Goal: Transaction & Acquisition: Purchase product/service

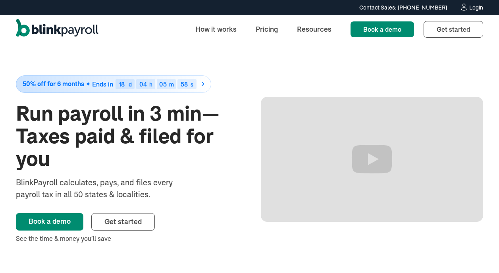
click at [475, 8] on div "Login" at bounding box center [476, 8] width 14 height 6
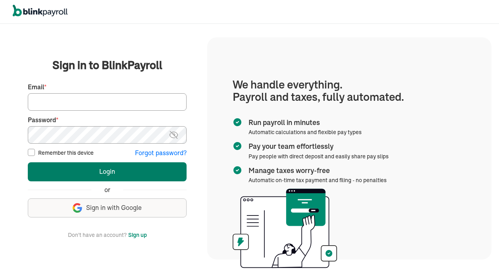
type input "leaksfitness@gmail.com"
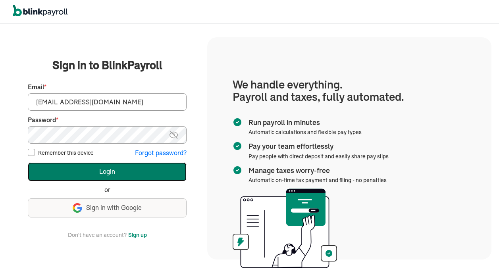
click at [145, 178] on button "Login" at bounding box center [107, 171] width 159 height 19
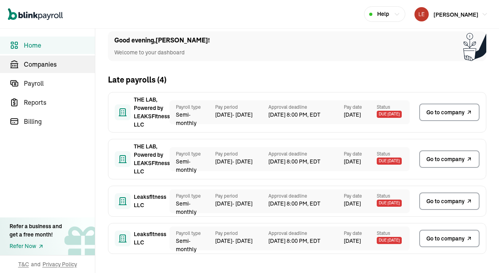
click at [57, 65] on span "Companies" at bounding box center [59, 65] width 71 height 10
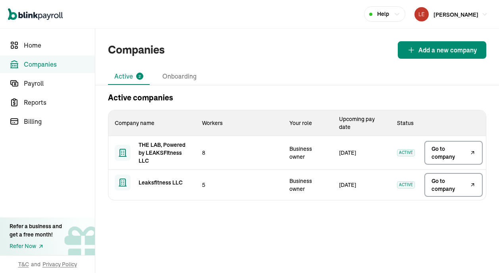
click at [440, 151] on span "Go to company" at bounding box center [449, 153] width 37 height 16
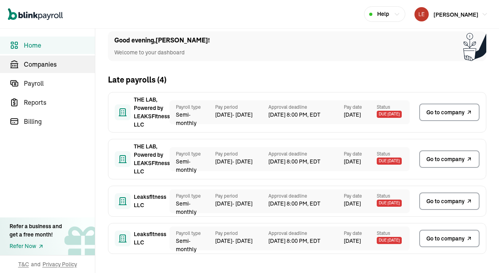
click at [57, 65] on span "Companies" at bounding box center [59, 65] width 71 height 10
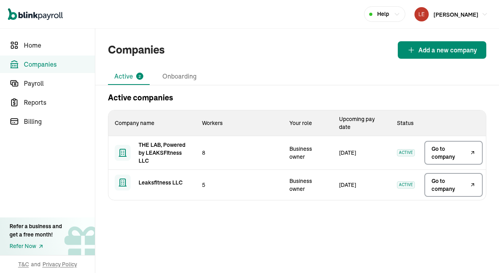
click at [440, 151] on span "Go to company" at bounding box center [449, 153] width 37 height 16
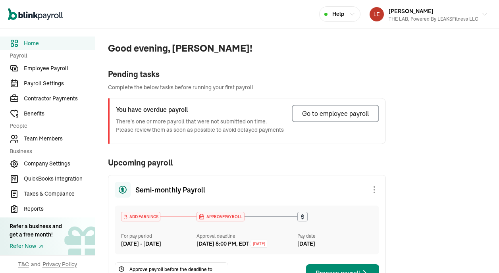
scroll to position [17, 0]
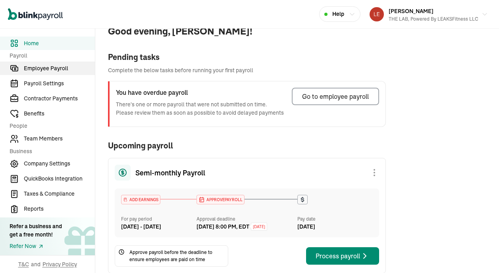
click at [48, 71] on span "Employee Payroll" at bounding box center [59, 68] width 71 height 8
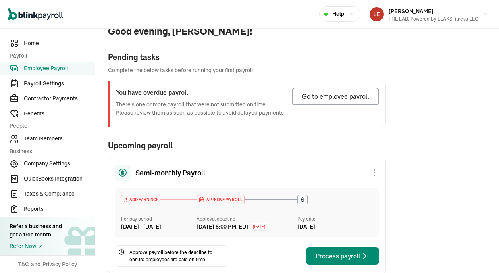
click at [52, 67] on span "Employee Payroll" at bounding box center [59, 68] width 71 height 8
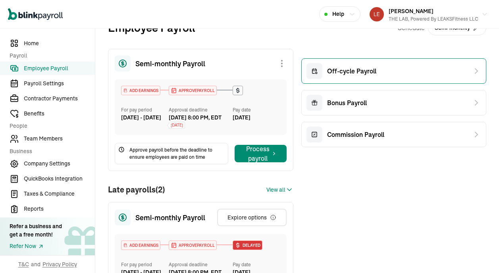
click at [354, 74] on span "Off-cycle Payroll" at bounding box center [351, 71] width 49 height 10
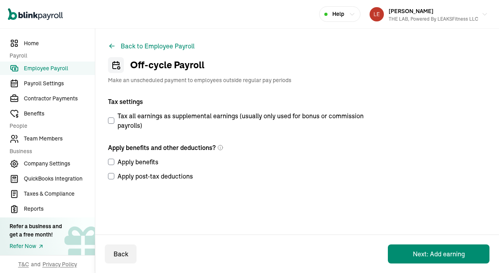
click at [110, 159] on input "Apply benefits" at bounding box center [111, 162] width 6 height 6
checkbox input "true"
click at [111, 178] on input "Apply post-tax deductions" at bounding box center [111, 176] width 6 height 6
checkbox input "true"
click at [422, 254] on button "Next: Add earning" at bounding box center [439, 253] width 102 height 19
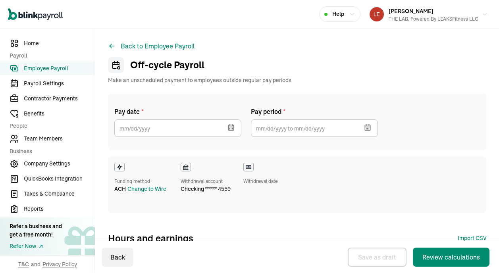
checkbox input "true"
select select "direct_deposit"
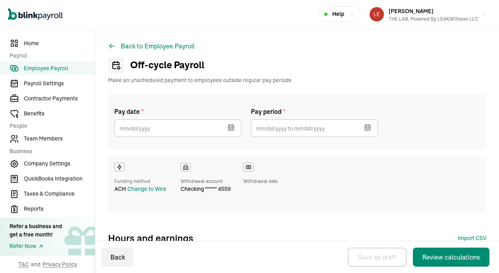
select select "direct_deposit"
click at [231, 129] on icon "button" at bounding box center [231, 127] width 8 height 8
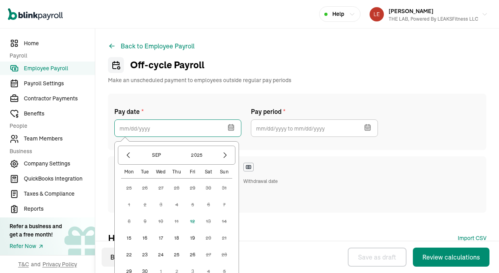
scroll to position [8, 0]
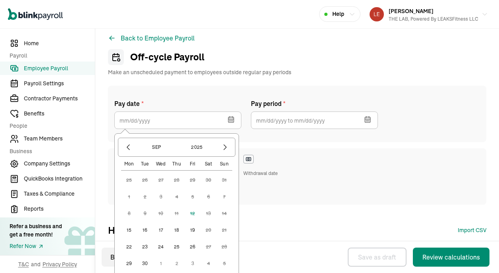
click at [128, 229] on button "15" at bounding box center [129, 230] width 16 height 16
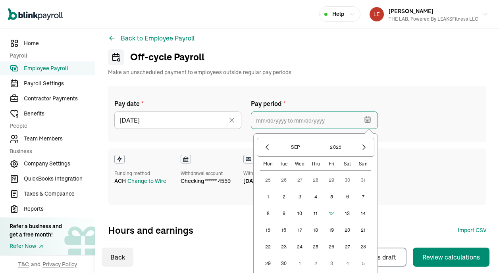
click at [325, 120] on input "text" at bounding box center [314, 120] width 127 height 17
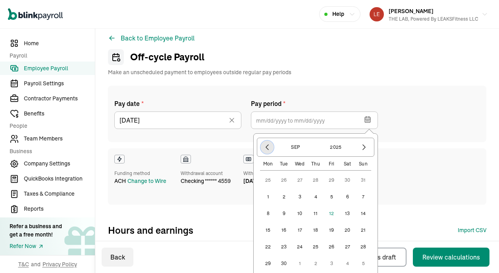
click at [263, 148] on icon "button" at bounding box center [267, 147] width 8 height 8
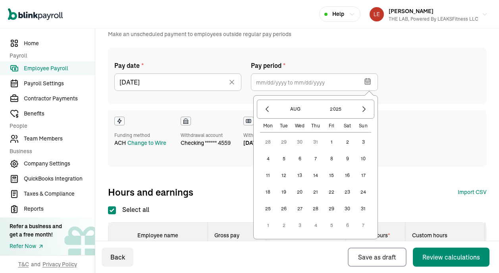
click at [267, 208] on button "25" at bounding box center [268, 209] width 16 height 16
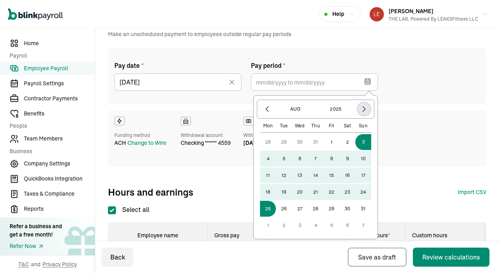
click at [363, 110] on icon "button" at bounding box center [364, 109] width 8 height 8
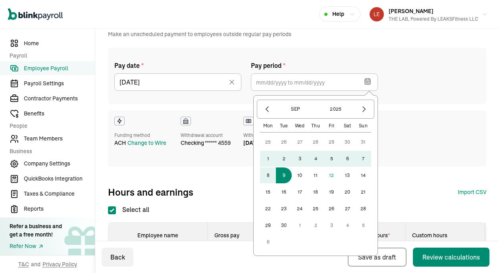
click at [285, 176] on button "9" at bounding box center [284, 175] width 16 height 16
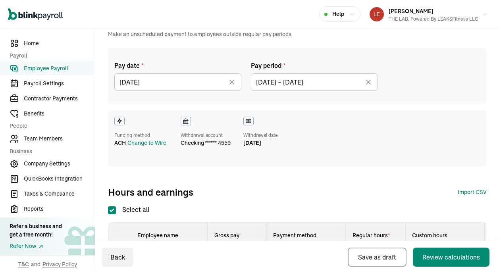
type input "08/25/2025 ~ 09/09/2025"
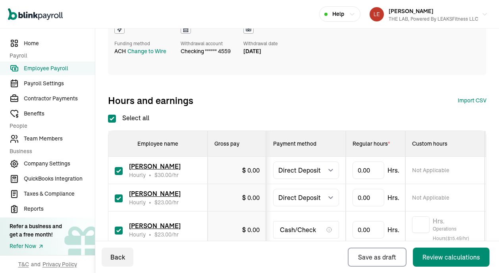
scroll to position [219, 0]
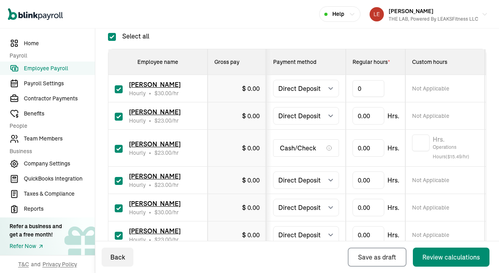
type input "5"
click at [119, 148] on input "checkbox" at bounding box center [119, 149] width 8 height 8
checkbox input "false"
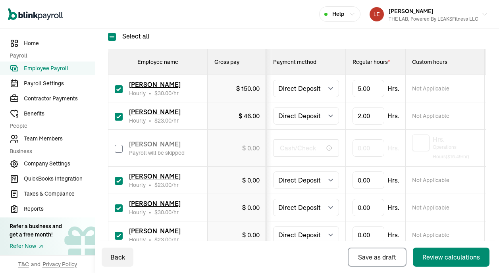
scroll to position [262, 0]
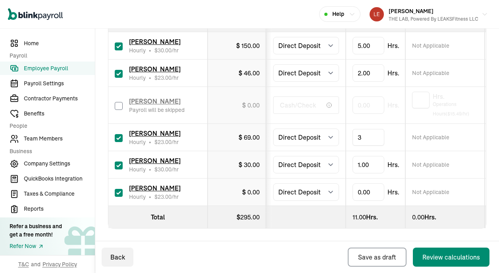
click at [401, 148] on td "3" at bounding box center [376, 137] width 60 height 27
type input "5.5"
click at [401, 198] on td "5.5" at bounding box center [376, 192] width 60 height 27
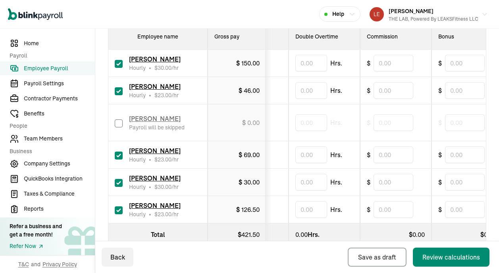
scroll to position [255, 0]
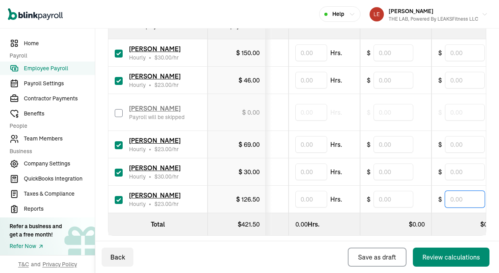
click at [458, 201] on input "text" at bounding box center [465, 199] width 40 height 17
type input "10"
click at [429, 193] on td "$" at bounding box center [395, 199] width 71 height 27
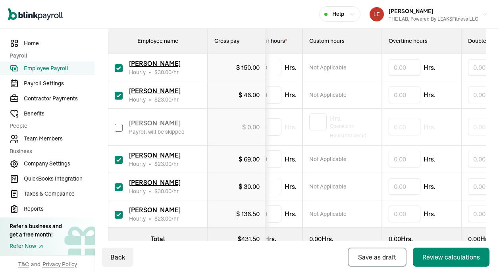
scroll to position [0, 0]
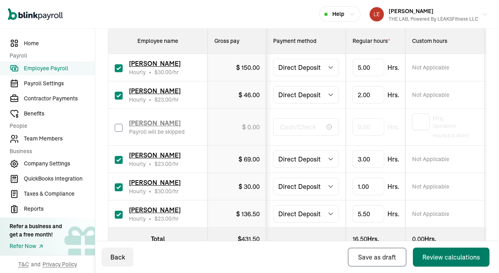
click at [435, 253] on div "Review calculations" at bounding box center [451, 257] width 58 height 10
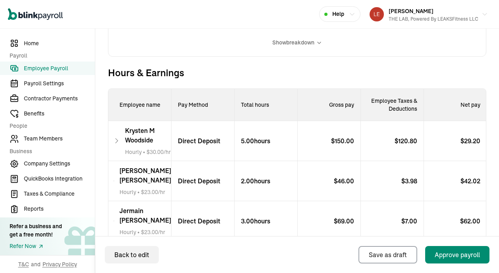
scroll to position [274, 0]
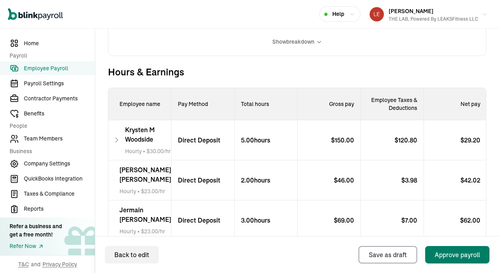
click at [447, 256] on div "Approve payroll" at bounding box center [457, 255] width 45 height 10
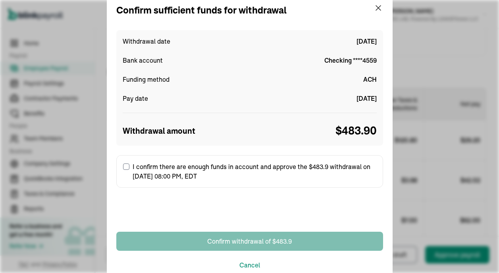
click at [124, 164] on input "I confirm there are enough funds in account and approve the $483.9 withdrawal o…" at bounding box center [126, 167] width 6 height 6
checkbox input "true"
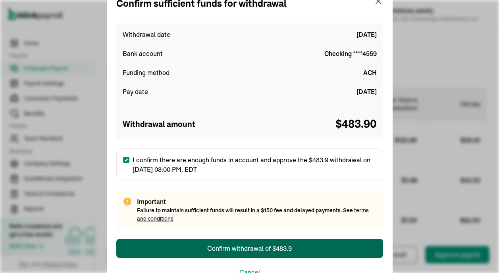
click at [258, 249] on div "Confirm withdrawal of $483.9" at bounding box center [249, 249] width 85 height 10
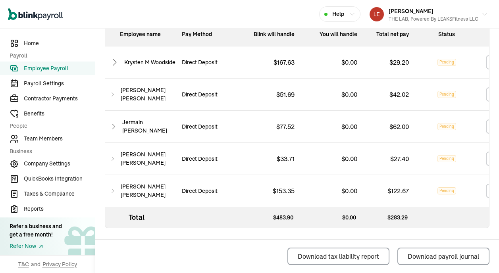
scroll to position [384, 0]
click at [57, 98] on span "Contractor Payments" at bounding box center [59, 98] width 71 height 8
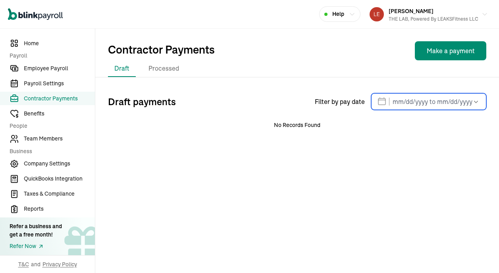
click at [399, 108] on input "text" at bounding box center [428, 101] width 115 height 17
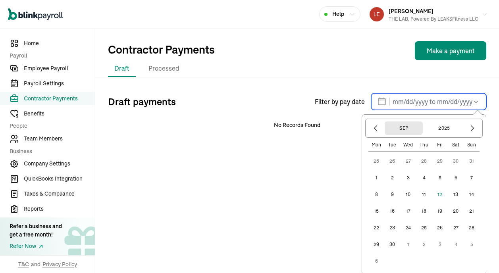
scroll to position [2, 0]
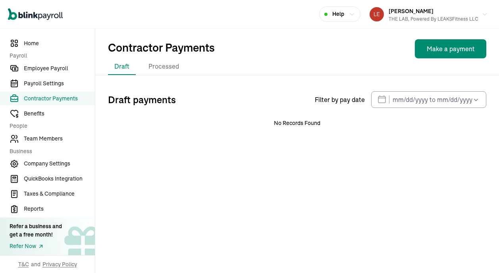
click at [391, 43] on div "Contractor Payments Make a payment" at bounding box center [297, 48] width 378 height 19
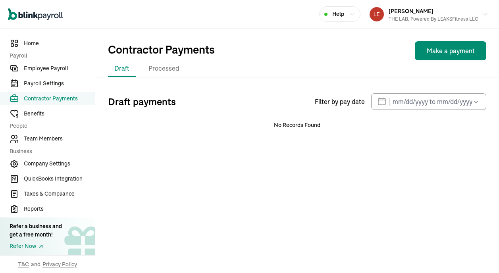
click at [443, 51] on button "Make a payment" at bounding box center [450, 50] width 71 height 19
select select "direct_deposit"
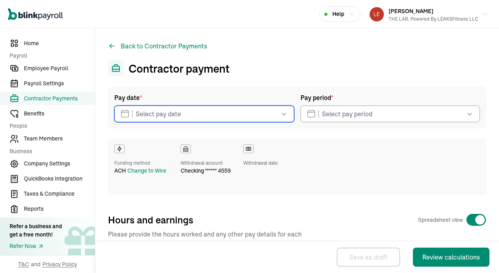
click at [208, 116] on input "text" at bounding box center [204, 114] width 180 height 17
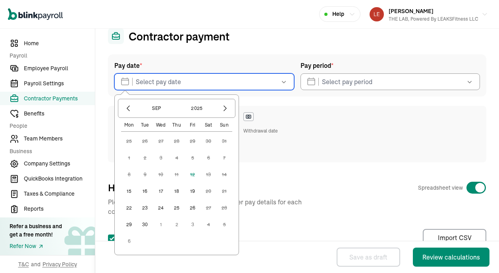
scroll to position [42, 0]
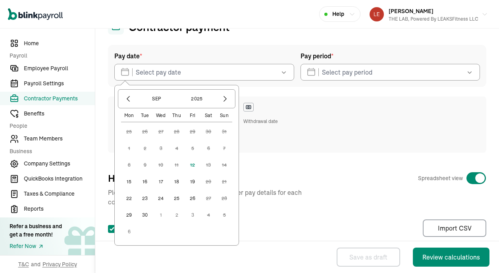
click at [132, 183] on button "15" at bounding box center [129, 182] width 16 height 16
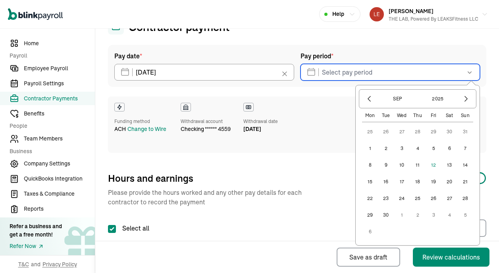
click at [377, 74] on input "text" at bounding box center [390, 72] width 180 height 17
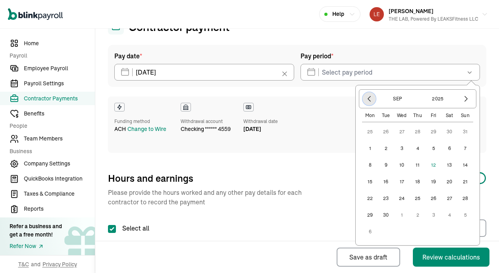
click at [372, 102] on icon "button" at bounding box center [369, 99] width 8 height 8
click at [373, 198] on button "25" at bounding box center [370, 198] width 16 height 16
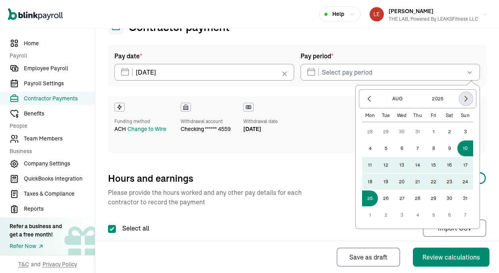
click at [466, 98] on icon "button" at bounding box center [466, 99] width 8 height 8
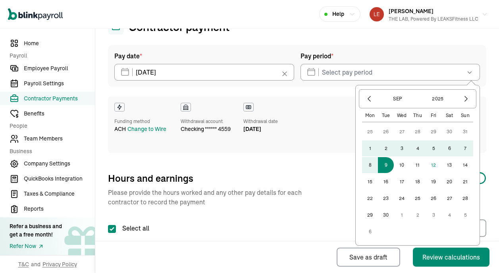
click at [389, 167] on button "9" at bounding box center [386, 165] width 16 height 16
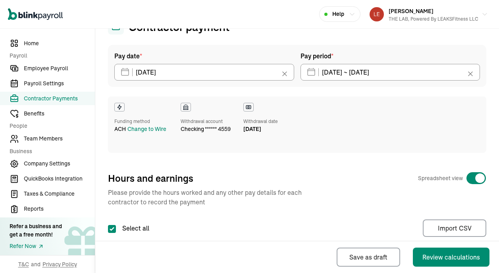
type input "08/25/2025 ~ 09/09/2025"
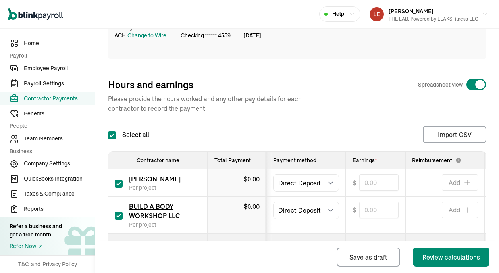
scroll to position [169, 0]
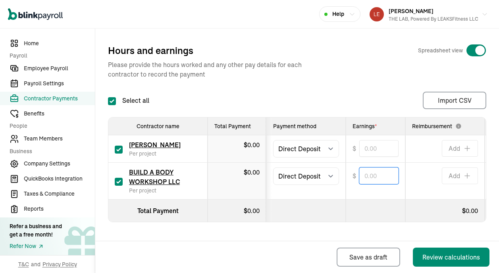
click at [375, 181] on input "text" at bounding box center [378, 175] width 39 height 17
click at [352, 196] on td "$ 384" at bounding box center [376, 181] width 60 height 37
type input "384.00"
click at [373, 153] on input "text" at bounding box center [378, 148] width 39 height 17
click at [391, 88] on div "Pay date * 09/15/2025 Sep 2025 Mon Tue Wed Thu Fri Sat Sun 25 26 27 28 29 30 31…" at bounding box center [297, 73] width 378 height 312
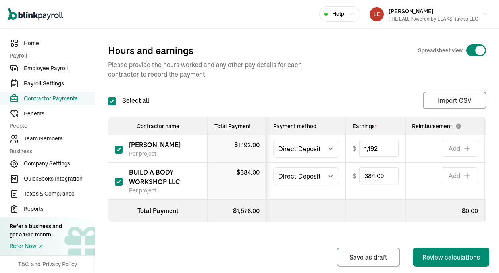
type input "1,192.00"
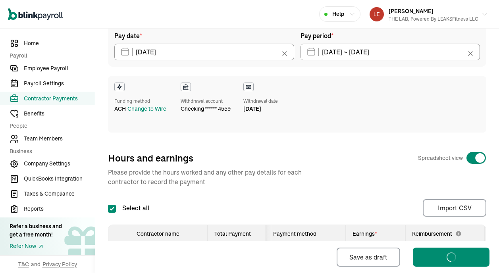
scroll to position [60, 0]
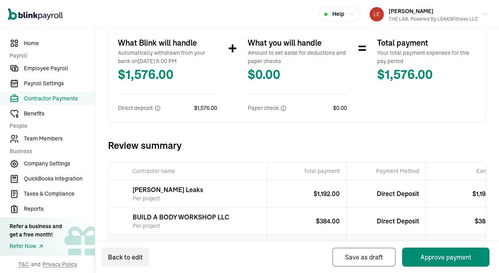
scroll to position [230, 0]
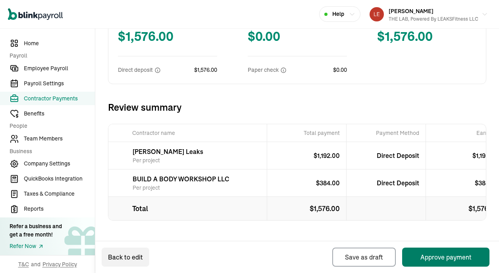
click at [434, 258] on button "Approve payment" at bounding box center [445, 257] width 87 height 19
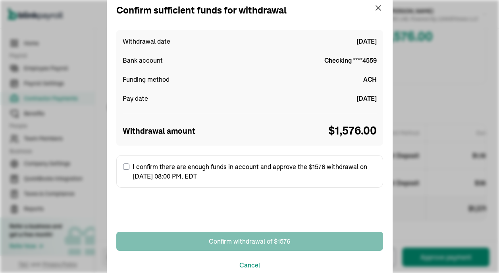
click at [127, 165] on input "I confirm there are enough funds in account and approve the $1576 withdrawal on…" at bounding box center [126, 167] width 6 height 6
checkbox input "true"
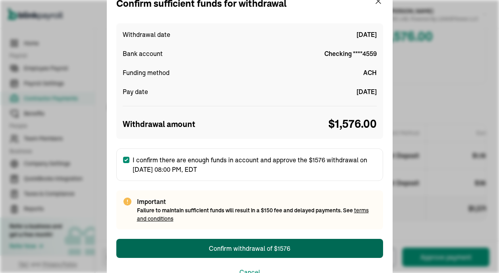
click at [270, 252] on div "Confirm withdrawal of $1576" at bounding box center [249, 249] width 81 height 10
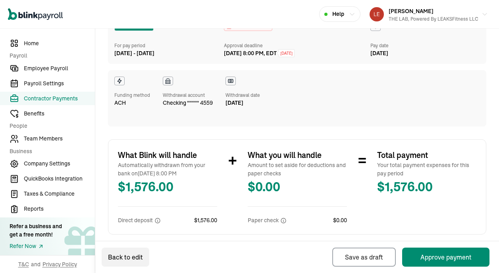
scroll to position [0, 0]
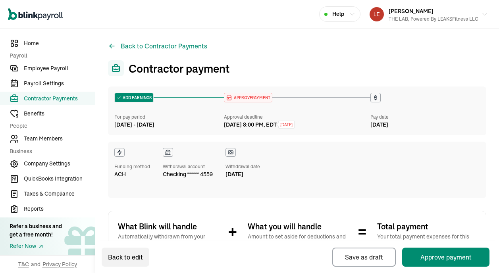
click at [172, 47] on button "Back to Contractor Payments" at bounding box center [157, 46] width 99 height 10
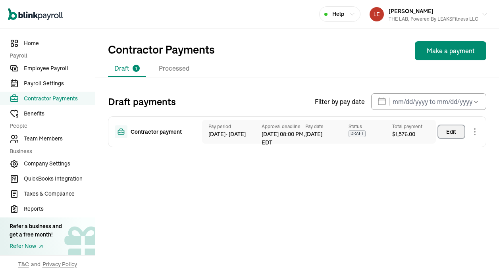
click at [452, 132] on div "Edit" at bounding box center [451, 132] width 10 height 8
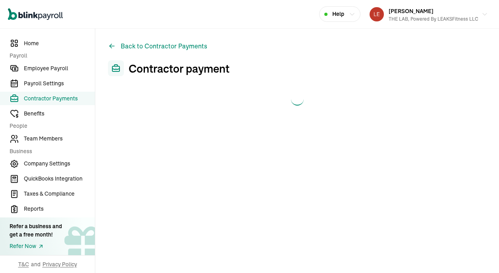
select select "direct_deposit"
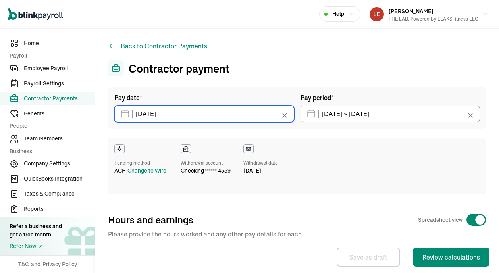
click at [210, 114] on input "09/15/2025" at bounding box center [204, 114] width 180 height 17
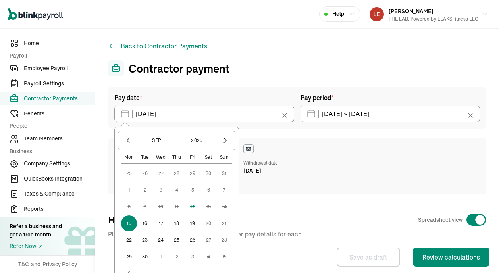
click at [157, 223] on button "17" at bounding box center [161, 223] width 16 height 16
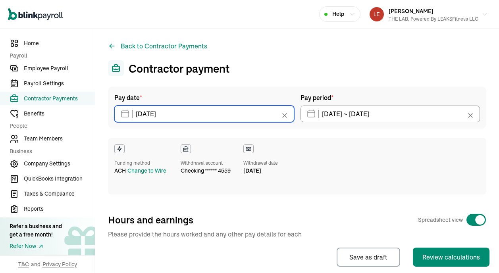
click at [167, 108] on input "09/17/2025" at bounding box center [204, 114] width 180 height 17
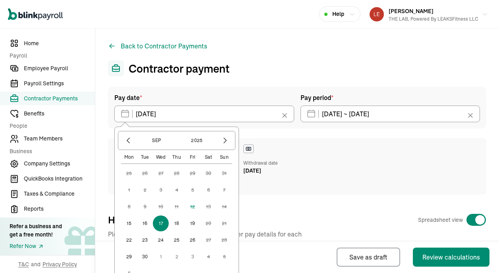
click at [144, 225] on button "16" at bounding box center [145, 223] width 16 height 16
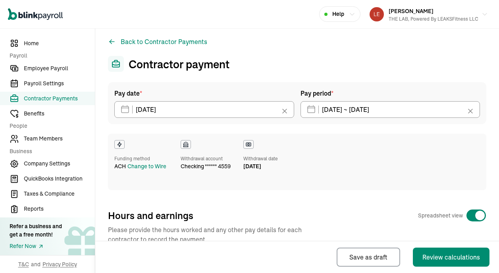
scroll to position [5, 0]
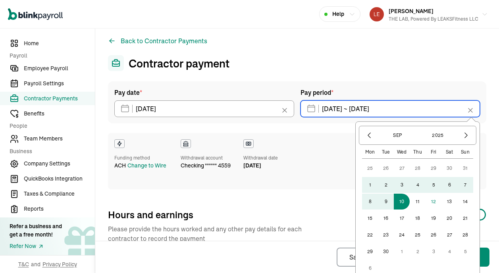
click at [352, 111] on input "08/26/2025 ~ 09/10/2025" at bounding box center [390, 108] width 180 height 17
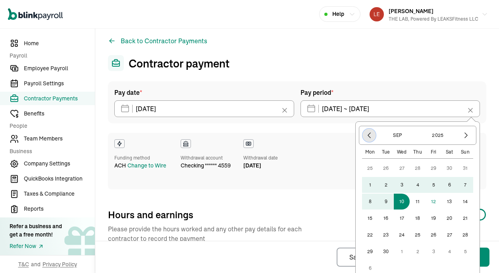
click at [369, 134] on icon "button" at bounding box center [369, 135] width 8 height 8
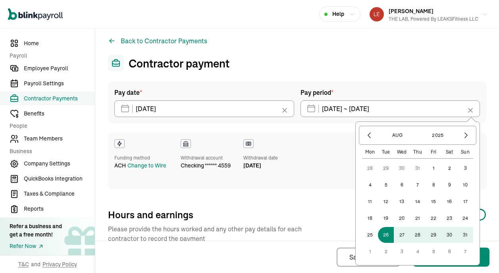
click at [372, 235] on button "25" at bounding box center [370, 235] width 16 height 16
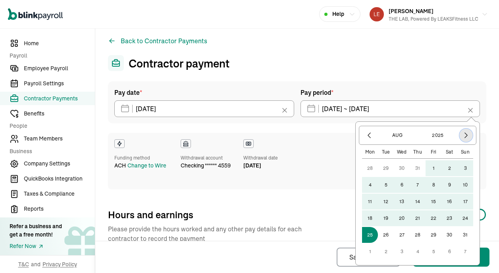
click at [466, 133] on icon "button" at bounding box center [466, 135] width 8 height 8
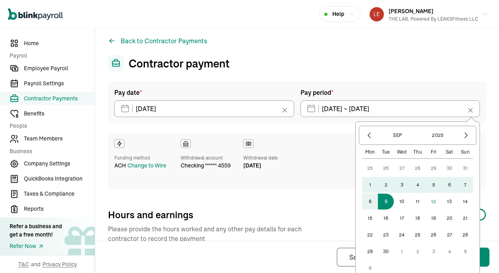
click at [383, 205] on button "9" at bounding box center [386, 202] width 16 height 16
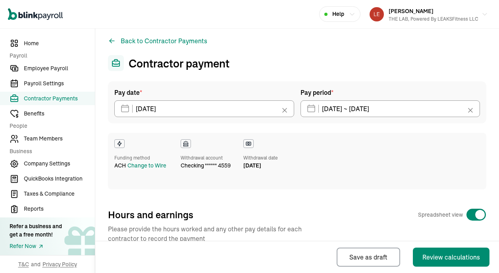
type input "08/25/2025 ~ 09/09/2025"
click at [354, 129] on div "Pay date * 09/16/2025 Sep 2025 Mon Tue Wed Thu Fri Sat Sun 25 26 27 28 29 30 31…" at bounding box center [297, 135] width 378 height 108
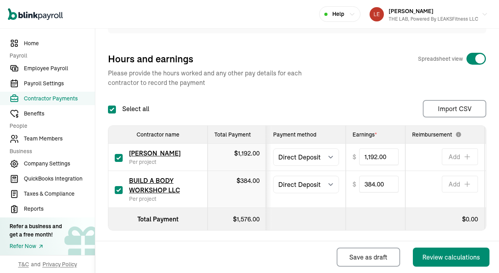
scroll to position [169, 0]
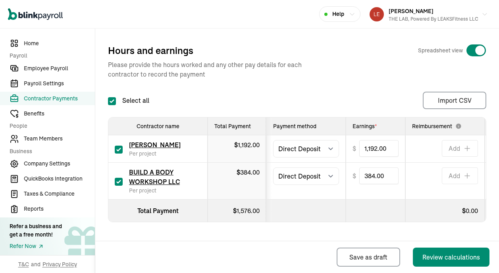
click at [118, 149] on input "checkbox" at bounding box center [119, 150] width 8 height 8
checkbox input "false"
type input "0.00"
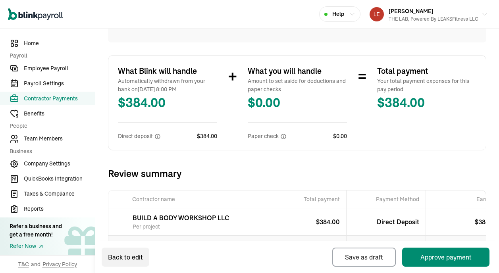
scroll to position [203, 0]
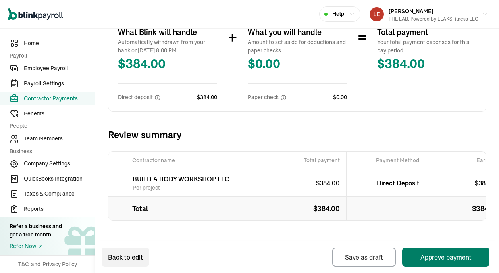
click at [433, 254] on button "Approve payment" at bounding box center [445, 257] width 87 height 19
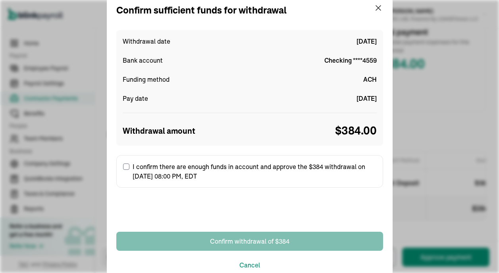
click at [133, 166] on label "I confirm there are enough funds in account and approve the $384 withdrawal on …" at bounding box center [249, 171] width 267 height 33
click at [129, 166] on input "I confirm there are enough funds in account and approve the $384 withdrawal on …" at bounding box center [126, 167] width 6 height 6
checkbox input "true"
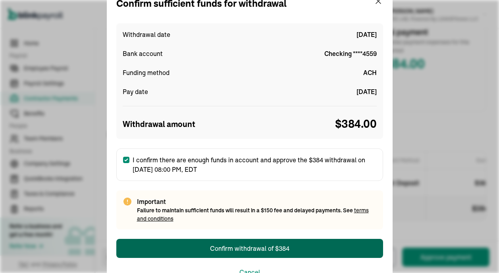
click at [231, 242] on button "Confirm withdrawal of $384" at bounding box center [249, 248] width 267 height 19
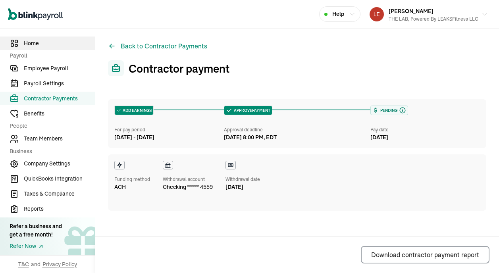
click at [36, 43] on span "Home" at bounding box center [59, 43] width 71 height 8
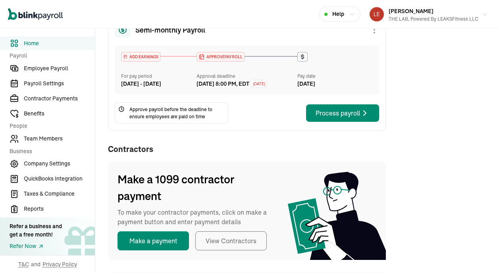
scroll to position [156, 0]
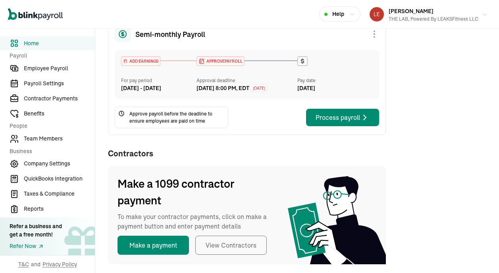
click at [475, 8] on div "Robert Leaks III THE LAB, Powered by LEAKSFitness LLC" at bounding box center [434, 14] width 90 height 17
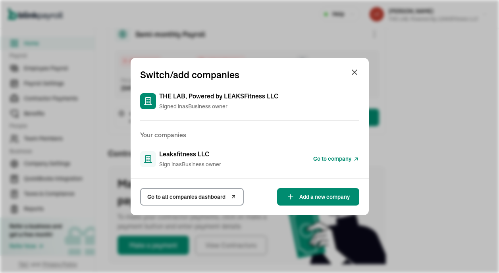
click at [320, 158] on span "Go to company" at bounding box center [332, 159] width 38 height 8
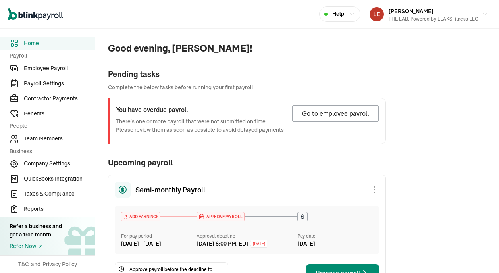
scroll to position [17, 0]
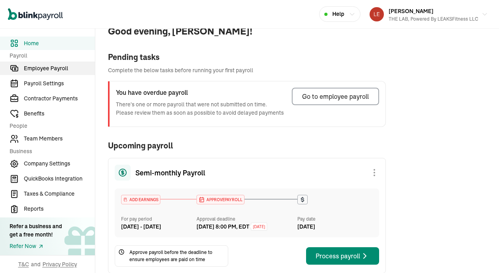
click at [48, 71] on span "Employee Payroll" at bounding box center [59, 68] width 71 height 8
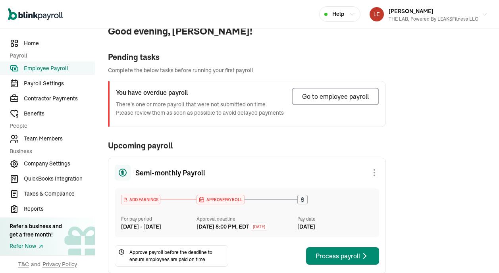
click at [52, 67] on span "Employee Payroll" at bounding box center [59, 68] width 71 height 8
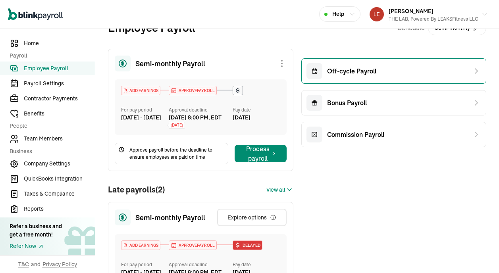
click at [354, 74] on span "Off-cycle Payroll" at bounding box center [351, 71] width 49 height 10
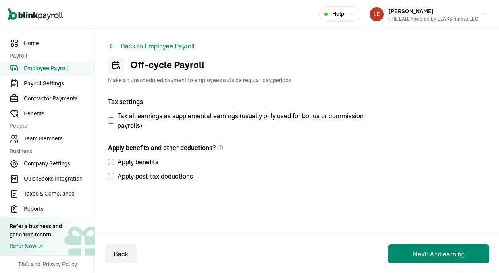
click at [110, 159] on input "Apply benefits" at bounding box center [111, 162] width 6 height 6
checkbox input "true"
click at [111, 178] on input "Apply post-tax deductions" at bounding box center [111, 176] width 6 height 6
checkbox input "true"
click at [422, 254] on button "Next: Add earning" at bounding box center [439, 253] width 102 height 19
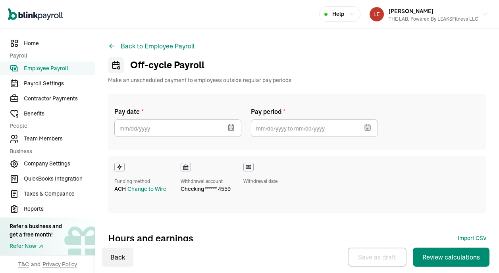
checkbox input "true"
select select "direct_deposit"
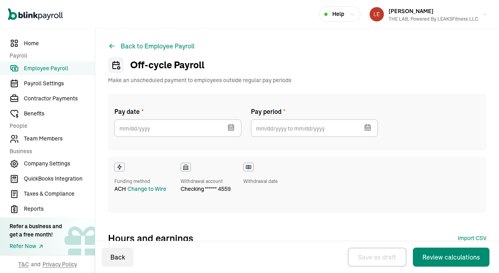
select select "direct_deposit"
click at [231, 129] on icon "button" at bounding box center [231, 127] width 8 height 8
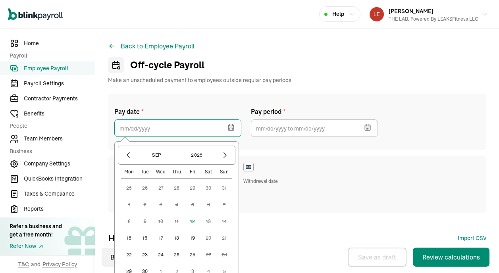
scroll to position [8, 0]
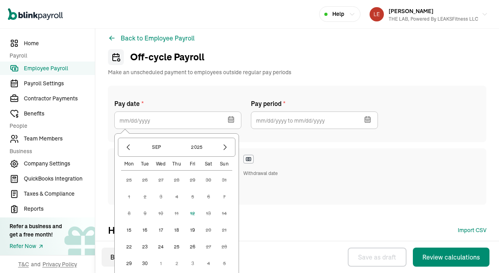
click at [128, 229] on button "15" at bounding box center [129, 230] width 16 height 16
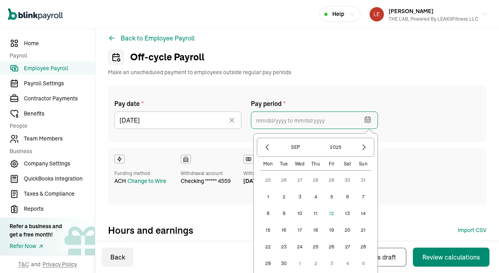
click at [325, 120] on input "text" at bounding box center [314, 120] width 127 height 17
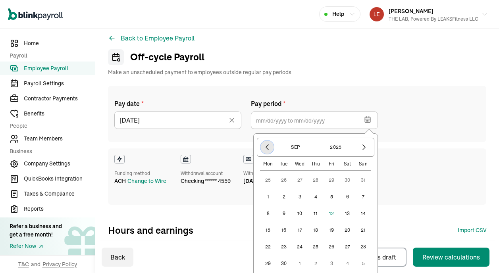
click at [263, 148] on icon "button" at bounding box center [267, 147] width 8 height 8
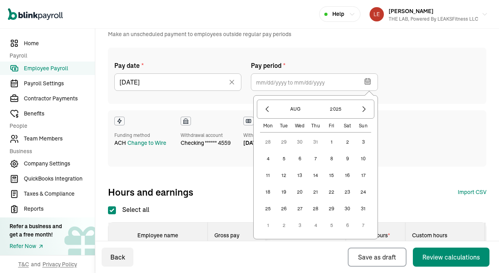
click at [267, 208] on button "25" at bounding box center [268, 209] width 16 height 16
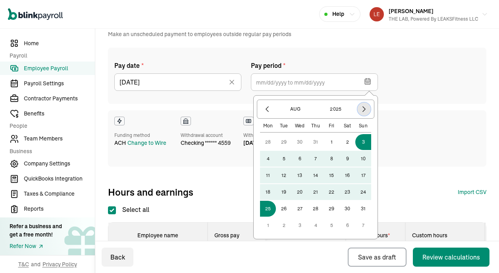
click at [363, 110] on icon "button" at bounding box center [364, 109] width 8 height 8
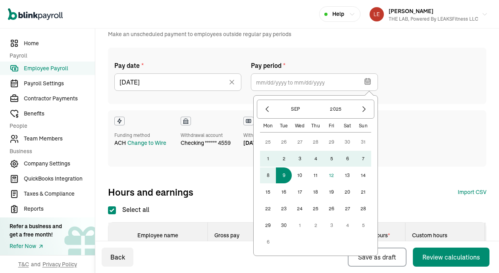
click at [285, 176] on button "9" at bounding box center [284, 175] width 16 height 16
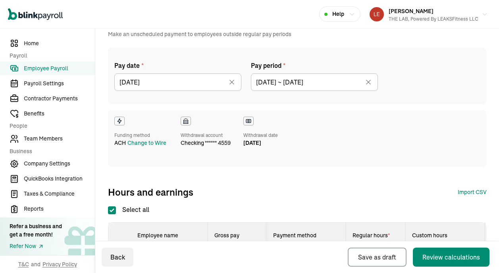
type input "08/25/2025 ~ 09/09/2025"
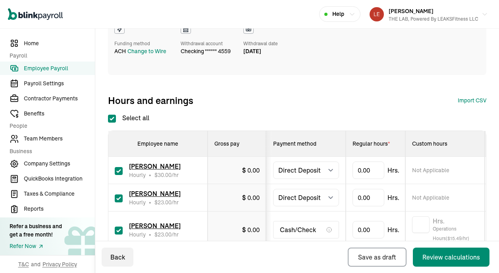
scroll to position [219, 0]
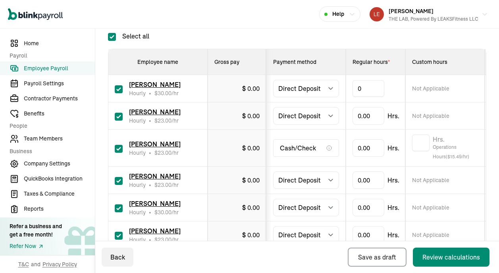
type input "5"
click at [119, 148] on input "checkbox" at bounding box center [119, 149] width 8 height 8
checkbox input "false"
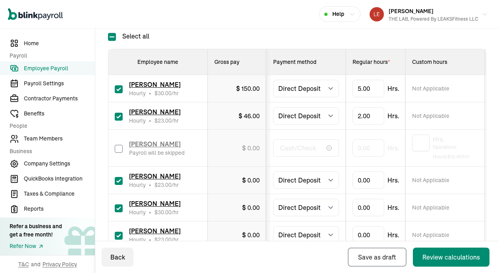
scroll to position [262, 0]
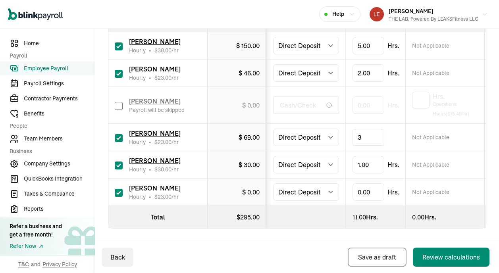
click at [401, 148] on td "3" at bounding box center [376, 137] width 60 height 27
type input "5.5"
click at [401, 198] on td "5.5" at bounding box center [376, 192] width 60 height 27
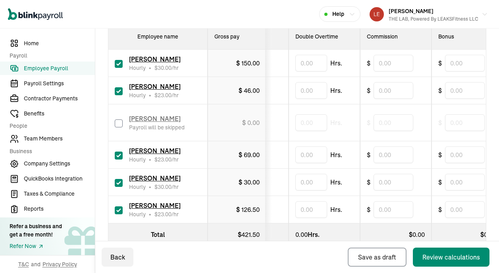
scroll to position [255, 0]
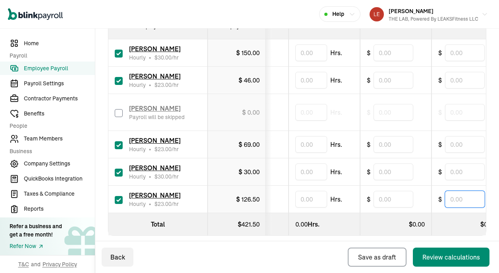
click at [458, 201] on input "text" at bounding box center [465, 199] width 40 height 17
type input "10"
click at [429, 193] on td "$" at bounding box center [395, 199] width 71 height 27
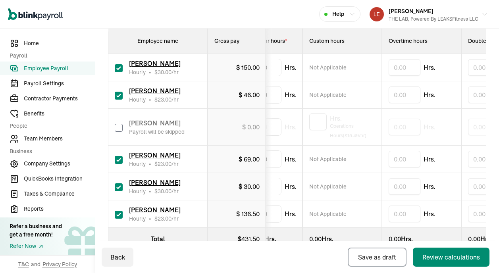
scroll to position [0, 0]
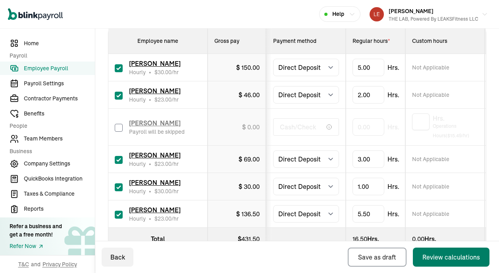
click at [435, 253] on div "Review calculations" at bounding box center [451, 257] width 58 height 10
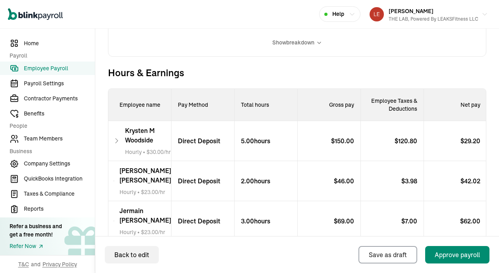
scroll to position [274, 0]
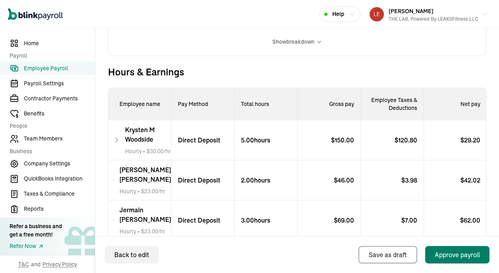
click at [447, 256] on div "Approve payroll" at bounding box center [457, 255] width 45 height 10
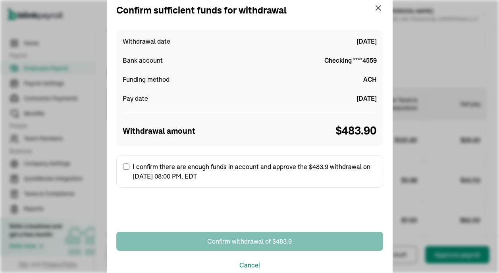
click at [124, 164] on input "I confirm there are enough funds in account and approve the $483.9 withdrawal o…" at bounding box center [126, 167] width 6 height 6
checkbox input "true"
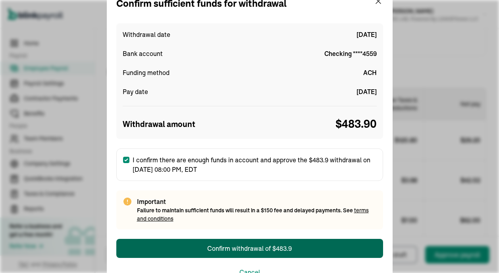
click at [258, 249] on div "Confirm withdrawal of $483.9" at bounding box center [249, 249] width 85 height 10
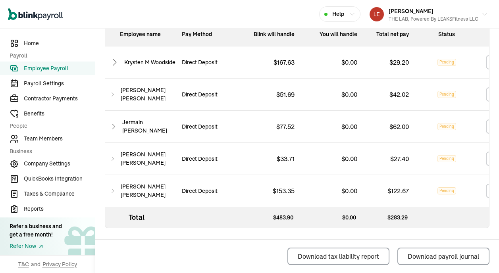
scroll to position [384, 0]
click at [57, 98] on span "Contractor Payments" at bounding box center [59, 98] width 71 height 8
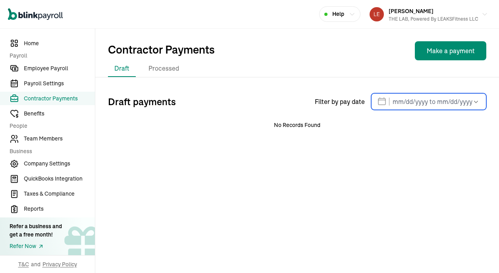
click at [399, 108] on input "text" at bounding box center [428, 101] width 115 height 17
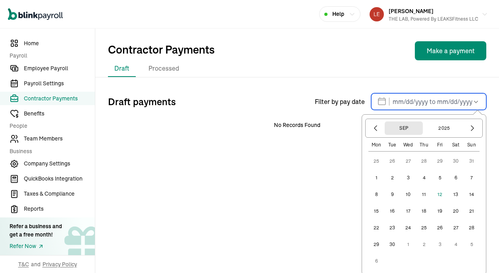
scroll to position [2, 0]
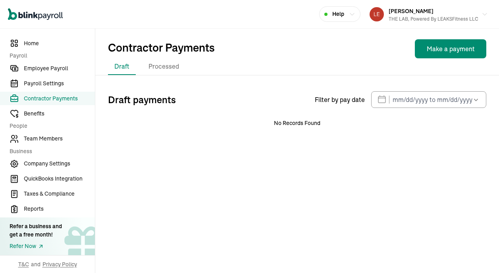
click at [391, 43] on div "Contractor Payments Make a payment" at bounding box center [297, 48] width 378 height 19
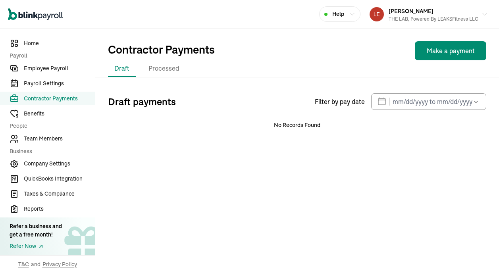
click at [443, 51] on button "Make a payment" at bounding box center [450, 50] width 71 height 19
select select "direct_deposit"
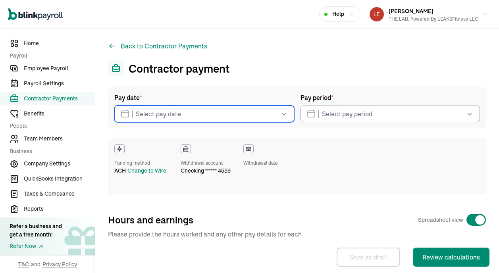
click at [208, 116] on input "text" at bounding box center [204, 114] width 180 height 17
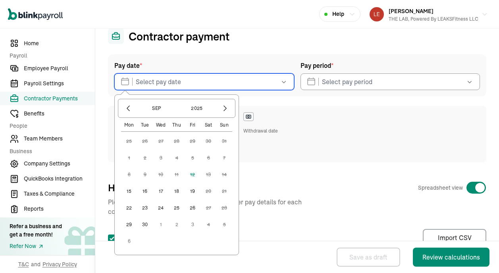
scroll to position [42, 0]
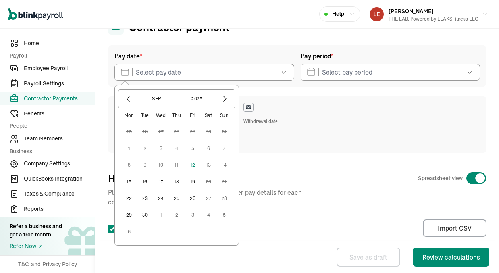
click at [132, 183] on button "15" at bounding box center [129, 182] width 16 height 16
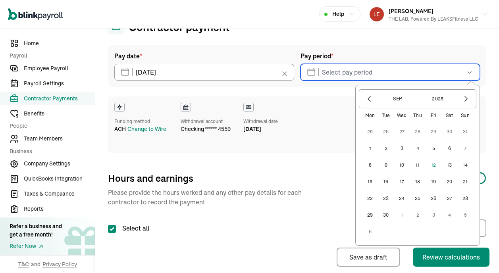
click at [377, 74] on input "text" at bounding box center [390, 72] width 180 height 17
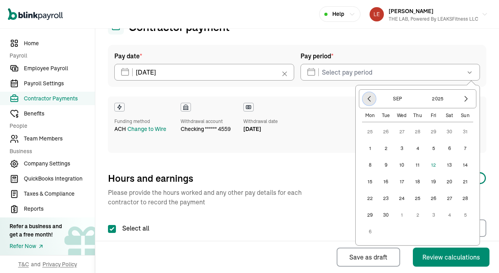
click at [372, 102] on icon "button" at bounding box center [369, 99] width 8 height 8
click at [373, 198] on button "25" at bounding box center [370, 198] width 16 height 16
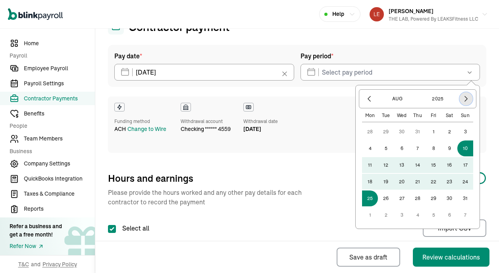
click at [466, 98] on icon "button" at bounding box center [466, 99] width 8 height 8
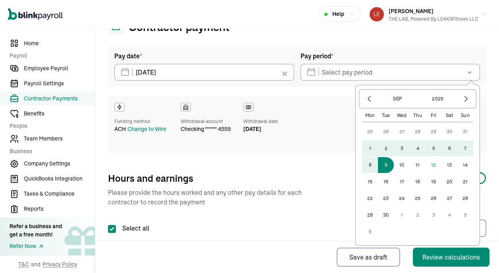
click at [389, 167] on button "9" at bounding box center [386, 165] width 16 height 16
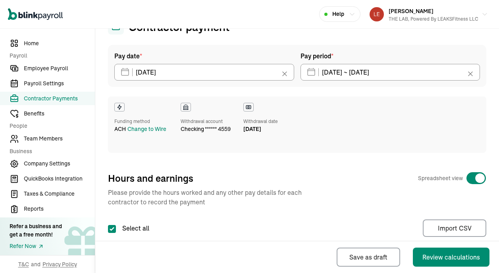
type input "08/25/2025 ~ 09/09/2025"
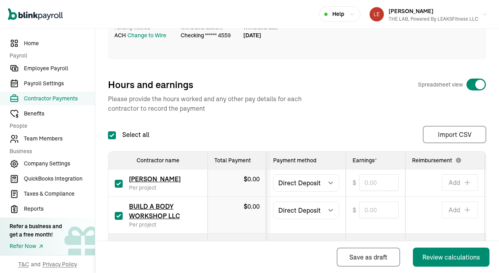
scroll to position [169, 0]
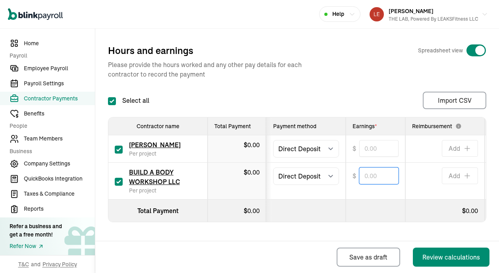
click at [375, 181] on input "text" at bounding box center [378, 175] width 39 height 17
click at [352, 196] on td "$ 384" at bounding box center [376, 181] width 60 height 37
type input "384.00"
click at [373, 153] on input "text" at bounding box center [378, 148] width 39 height 17
click at [391, 88] on div "Pay date * 09/15/2025 Sep 2025 Mon Tue Wed Thu Fri Sat Sun 25 26 27 28 29 30 31…" at bounding box center [297, 73] width 378 height 312
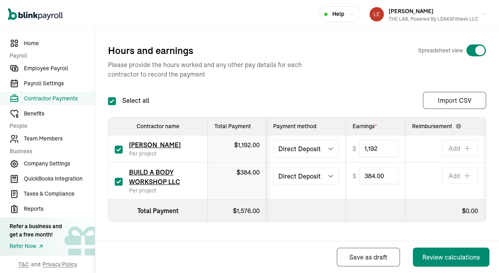
type input "1,192.00"
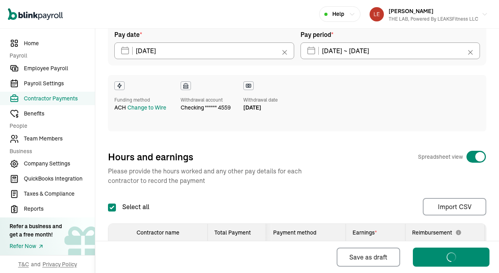
scroll to position [60, 0]
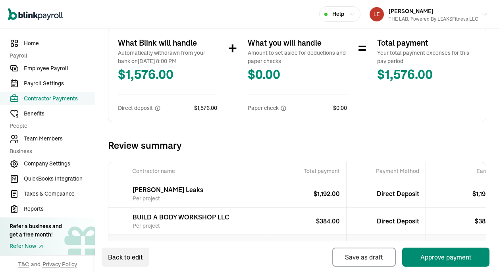
scroll to position [230, 0]
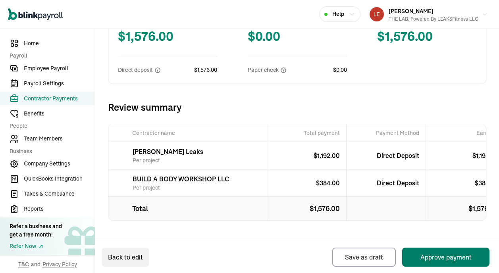
click at [434, 258] on button "Approve payment" at bounding box center [445, 257] width 87 height 19
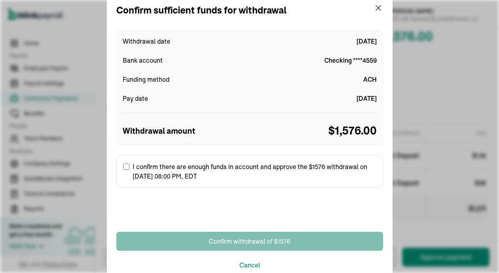
click at [127, 165] on input "I confirm there are enough funds in account and approve the $1576 withdrawal on…" at bounding box center [126, 167] width 6 height 6
checkbox input "true"
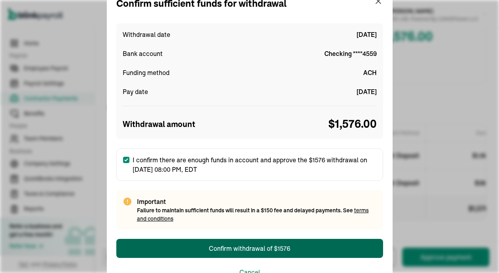
click at [270, 252] on div "Confirm withdrawal of $1576" at bounding box center [249, 249] width 81 height 10
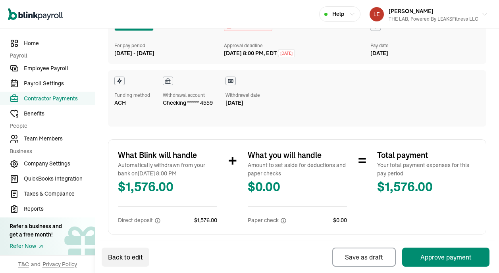
scroll to position [0, 0]
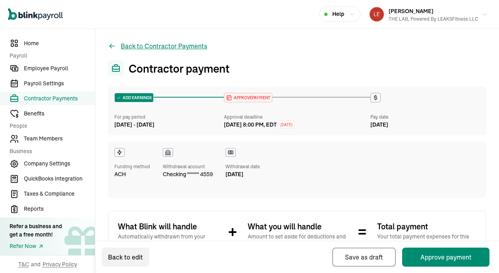
click at [172, 47] on button "Back to Contractor Payments" at bounding box center [157, 46] width 99 height 10
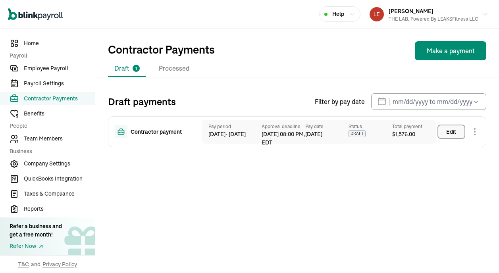
click at [452, 132] on div "Edit" at bounding box center [451, 132] width 10 height 8
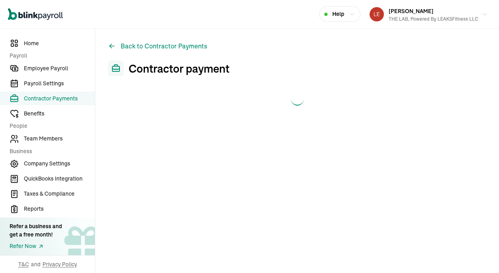
select select "direct_deposit"
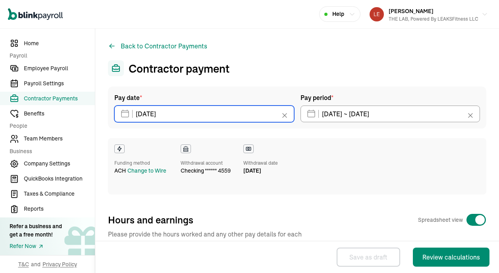
click at [210, 114] on input "09/15/2025" at bounding box center [204, 114] width 180 height 17
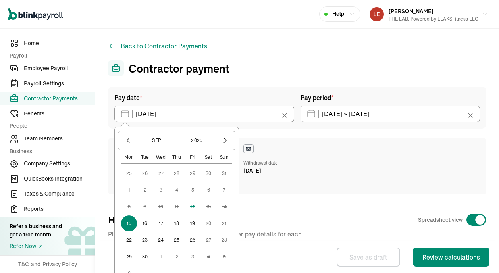
click at [157, 223] on button "17" at bounding box center [161, 223] width 16 height 16
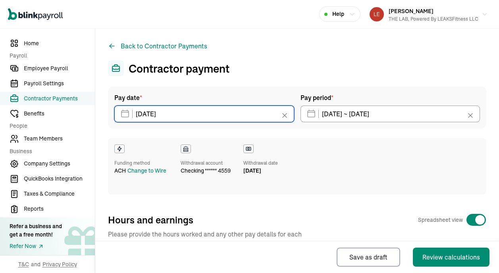
click at [167, 108] on input "09/17/2025" at bounding box center [204, 114] width 180 height 17
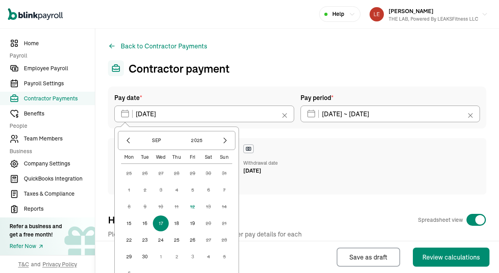
click at [144, 225] on button "16" at bounding box center [145, 223] width 16 height 16
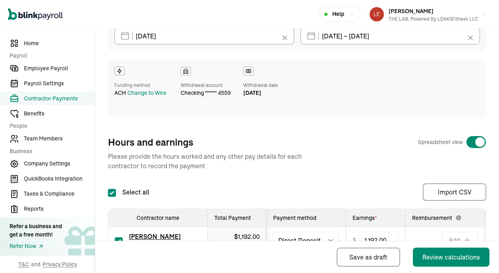
scroll to position [5, 0]
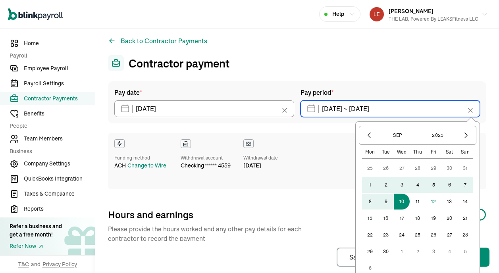
click at [352, 111] on input "08/26/2025 ~ 09/10/2025" at bounding box center [390, 108] width 180 height 17
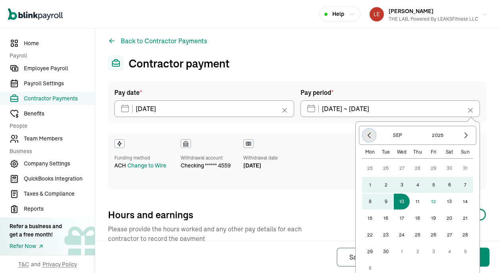
click at [369, 134] on icon "button" at bounding box center [369, 135] width 8 height 8
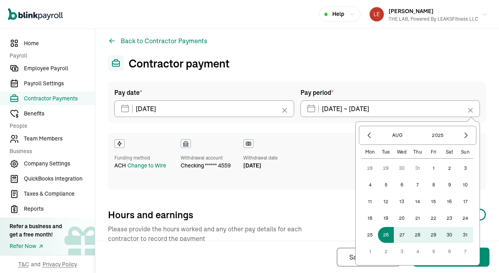
click at [372, 235] on button "25" at bounding box center [370, 235] width 16 height 16
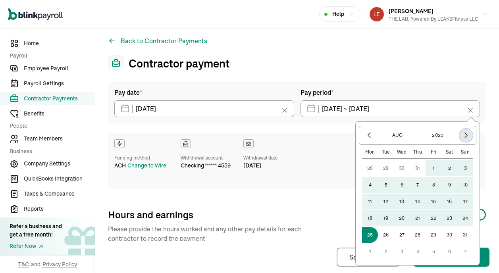
click at [466, 133] on icon "button" at bounding box center [466, 135] width 8 height 8
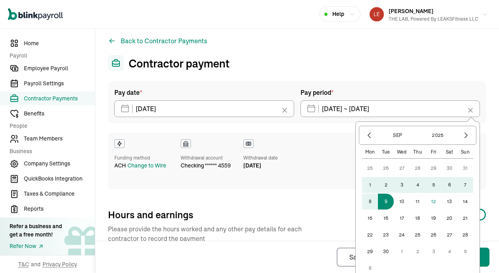
click at [383, 205] on button "9" at bounding box center [386, 202] width 16 height 16
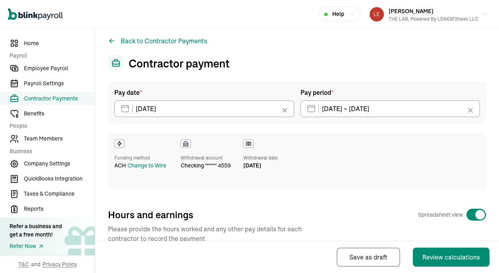
type input "08/25/2025 ~ 09/09/2025"
click at [354, 129] on div "Pay date * 09/16/2025 Sep 2025 Mon Tue Wed Thu Fri Sat Sun 25 26 27 28 29 30 31…" at bounding box center [297, 135] width 378 height 108
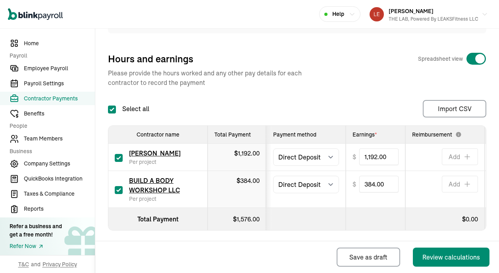
scroll to position [169, 0]
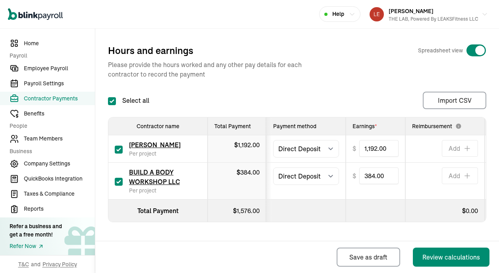
click at [118, 149] on input "checkbox" at bounding box center [119, 150] width 8 height 8
checkbox input "false"
type input "0.00"
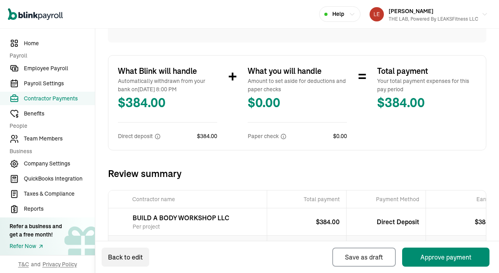
scroll to position [203, 0]
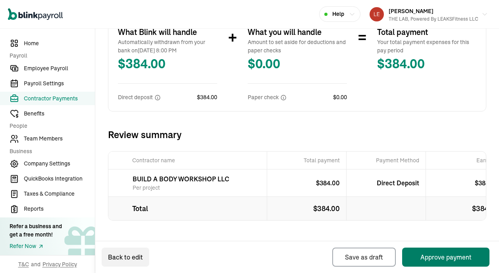
click at [433, 254] on button "Approve payment" at bounding box center [445, 257] width 87 height 19
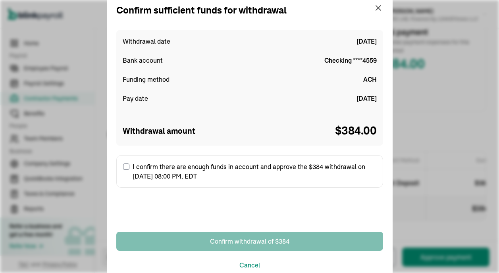
click at [133, 166] on label "I confirm there are enough funds in account and approve the $384 withdrawal on …" at bounding box center [249, 171] width 267 height 33
click at [129, 166] on input "I confirm there are enough funds in account and approve the $384 withdrawal on …" at bounding box center [126, 167] width 6 height 6
checkbox input "true"
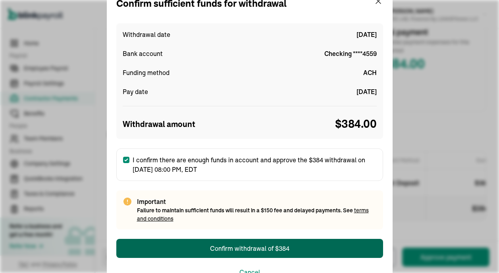
click at [231, 242] on button "Confirm withdrawal of $384" at bounding box center [249, 248] width 267 height 19
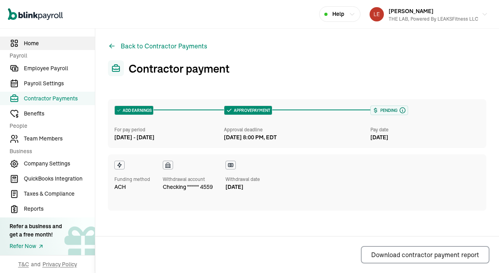
click at [36, 43] on span "Home" at bounding box center [59, 43] width 71 height 8
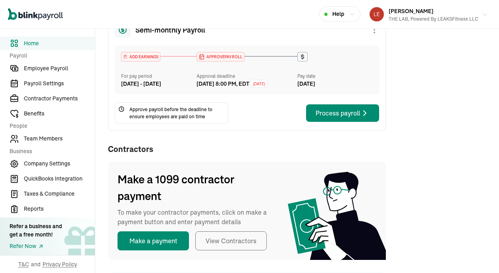
scroll to position [156, 0]
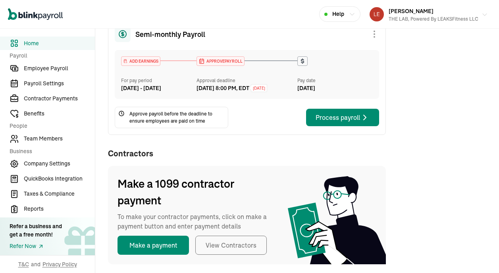
click at [475, 8] on div "Robert Leaks III THE LAB, Powered by LEAKSFitness LLC" at bounding box center [434, 14] width 90 height 17
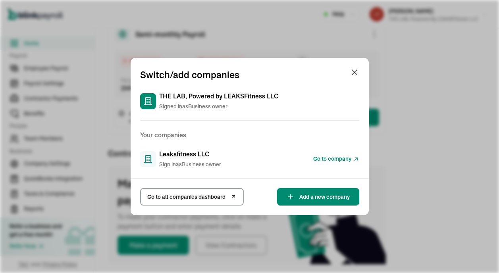
click at [320, 158] on span "Go to company" at bounding box center [332, 159] width 38 height 8
